Goal: Task Accomplishment & Management: Manage account settings

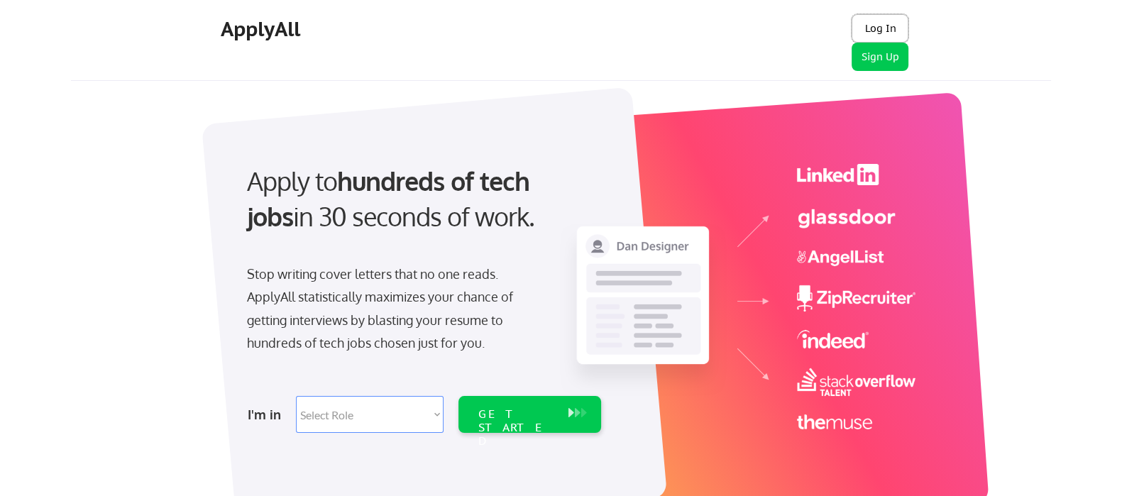
click at [885, 26] on button "Log In" at bounding box center [879, 28] width 57 height 28
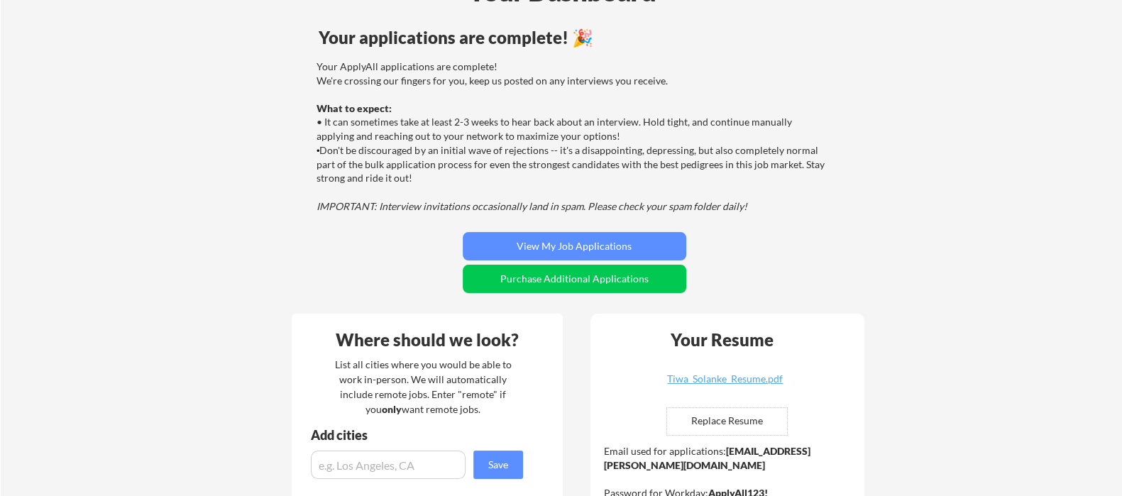
scroll to position [88, 0]
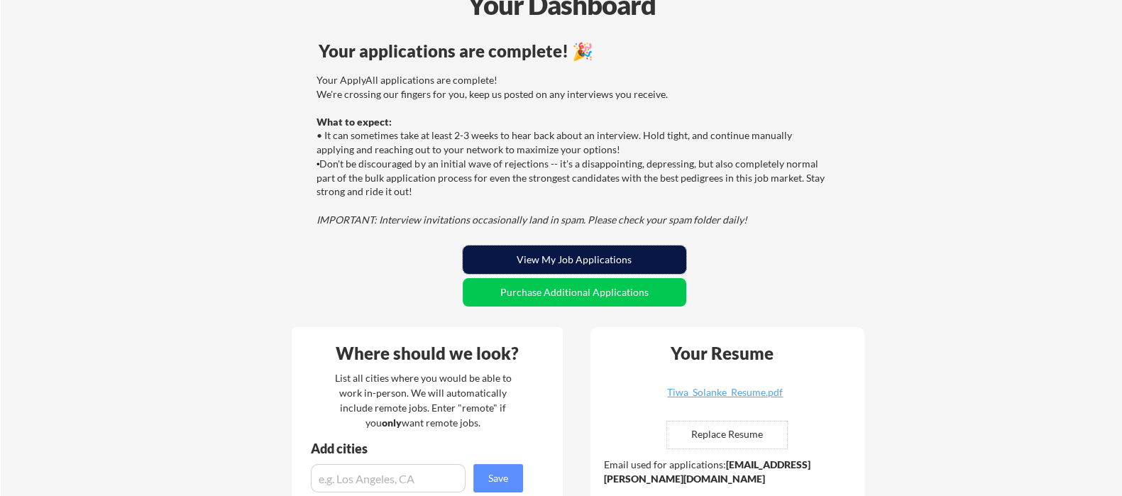
click at [585, 255] on button "View My Job Applications" at bounding box center [575, 260] width 224 height 28
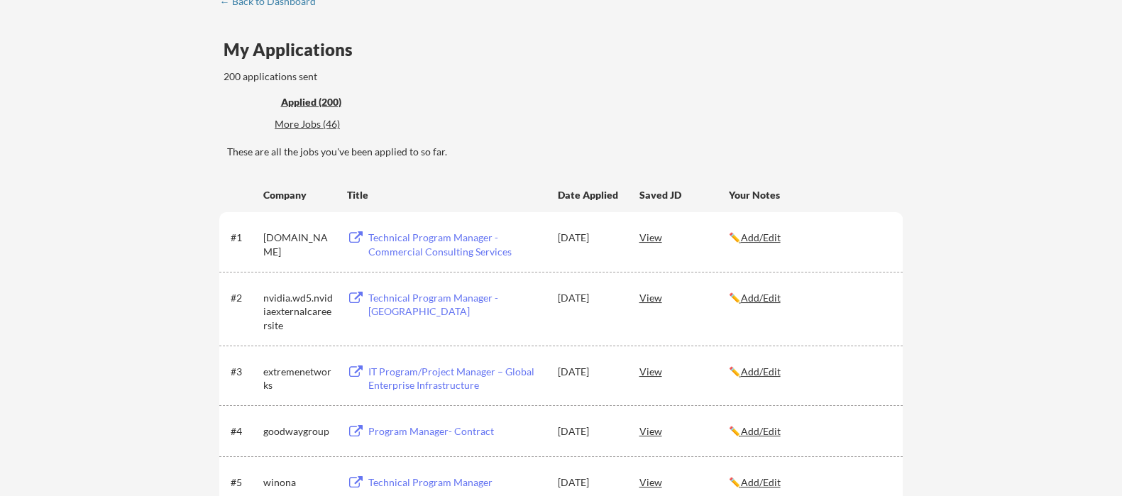
scroll to position [88, 0]
click at [302, 122] on div "More Jobs (46)" at bounding box center [327, 123] width 104 height 14
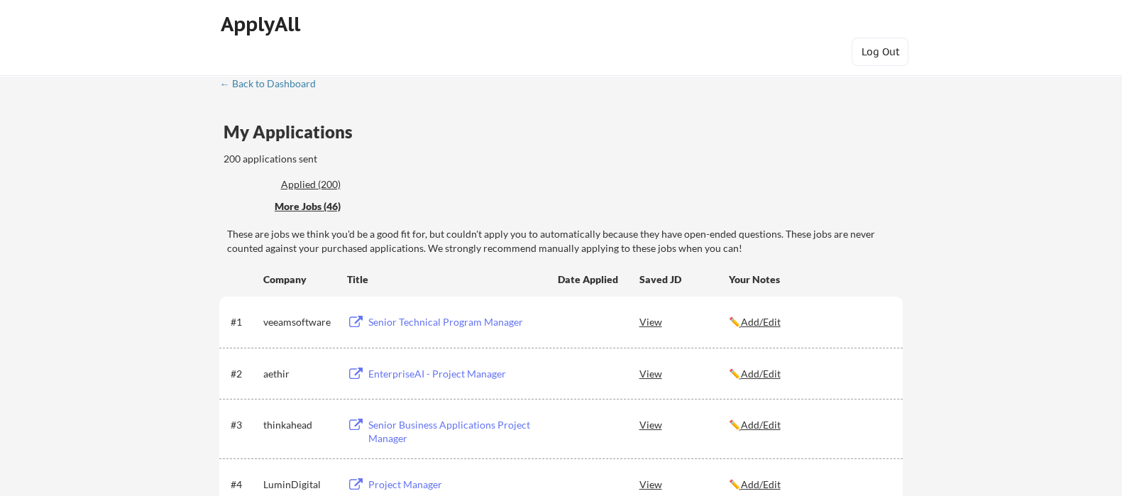
scroll to position [0, 0]
